Goal: Information Seeking & Learning: Understand process/instructions

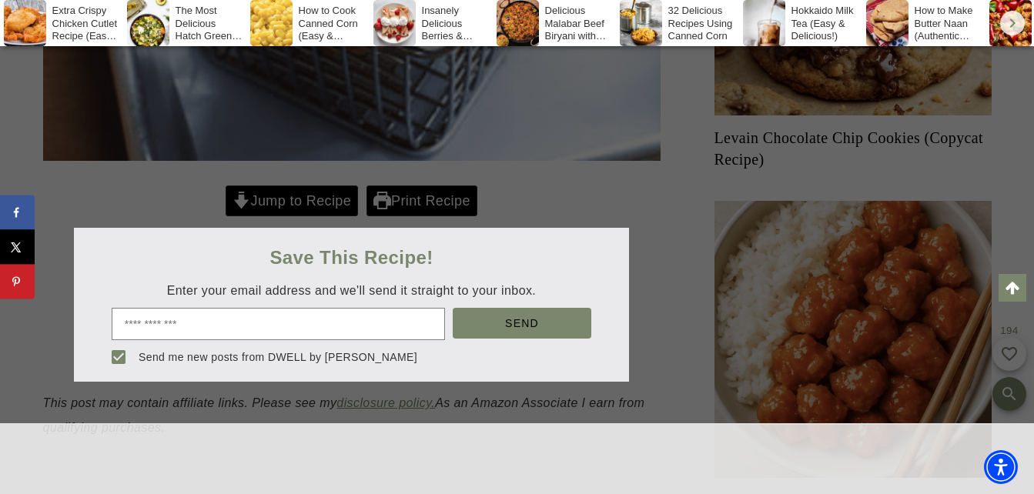
drag, startPoint x: 300, startPoint y: 196, endPoint x: 686, endPoint y: 267, distance: 392.3
click at [300, 196] on div at bounding box center [517, 247] width 1034 height 494
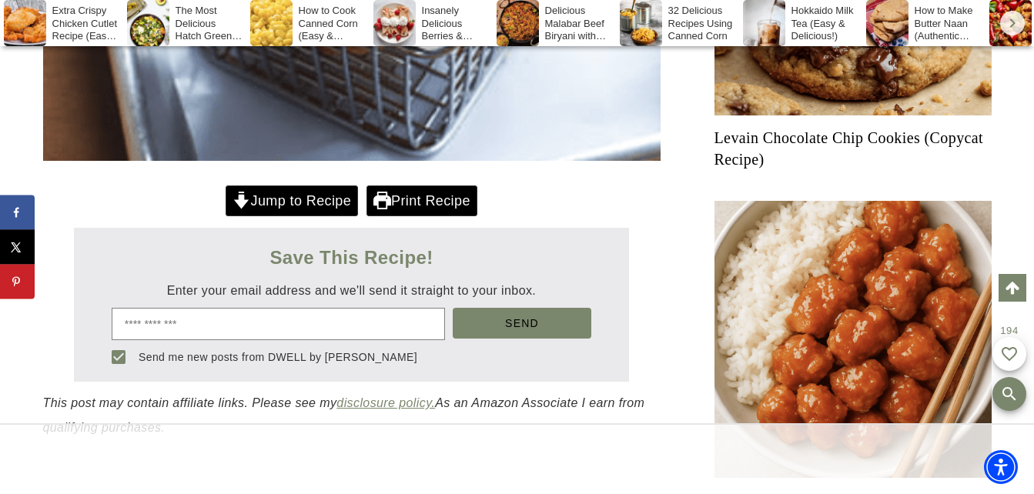
click at [269, 189] on link "Jump to Recipe" at bounding box center [292, 202] width 132 height 32
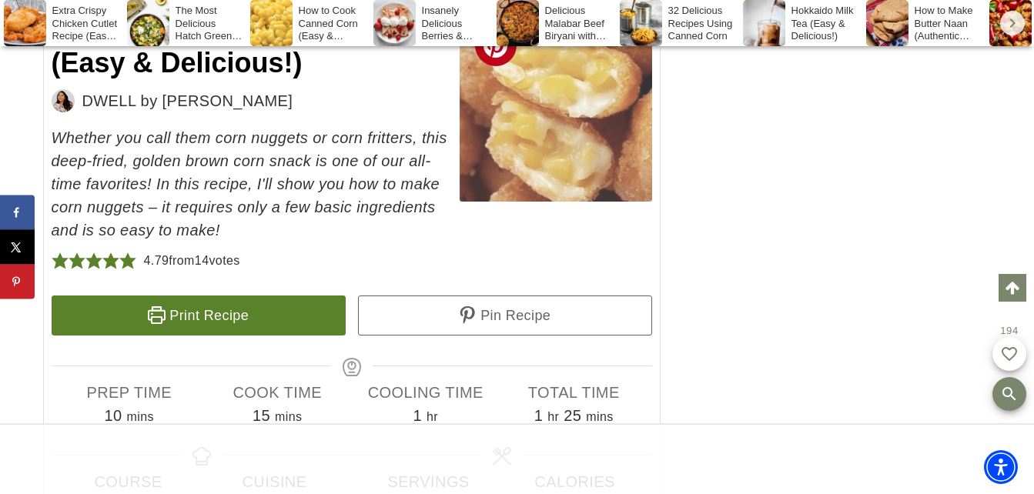
click at [552, 94] on img at bounding box center [556, 105] width 192 height 192
